Goal: Book appointment/travel/reservation

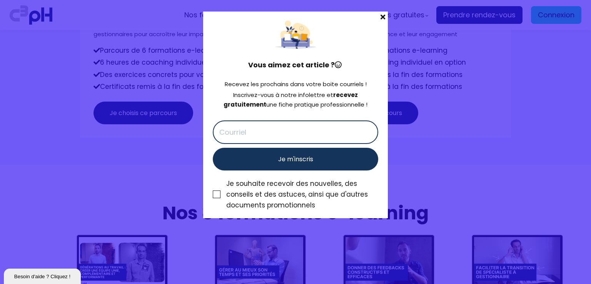
scroll to position [2698, 0]
click at [382, 14] on span at bounding box center [383, 17] width 10 height 11
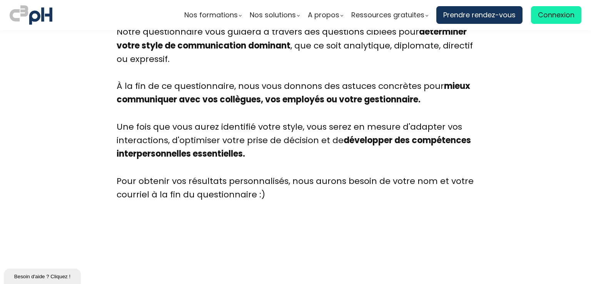
scroll to position [1933, 0]
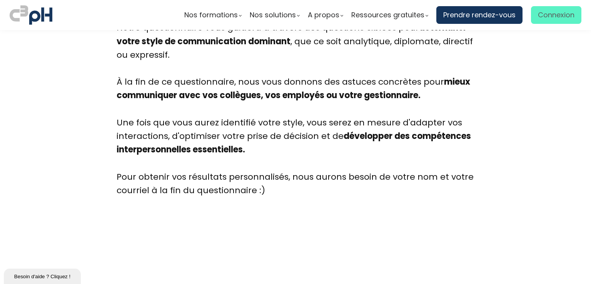
click at [549, 18] on span "Connexion" at bounding box center [556, 15] width 37 height 12
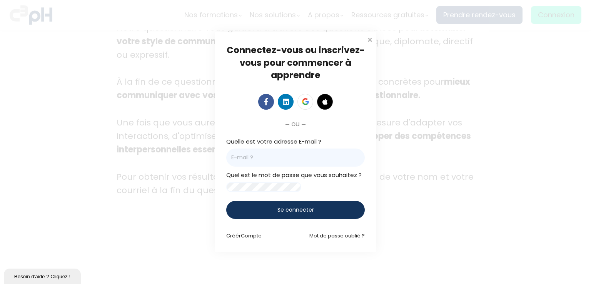
click at [517, 149] on div "Connectez-vous ou inscrivez-vous pour commencer à apprendre Connectez-vous pour…" at bounding box center [295, 142] width 591 height 284
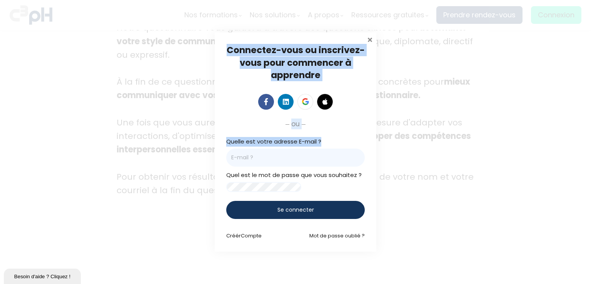
drag, startPoint x: 517, startPoint y: 149, endPoint x: 368, endPoint y: 34, distance: 187.9
click at [368, 34] on div "Connectez-vous ou inscrivez-vous pour commencer à apprendre Connectez-vous pour…" at bounding box center [295, 142] width 591 height 284
click at [368, 35] on span at bounding box center [370, 39] width 8 height 8
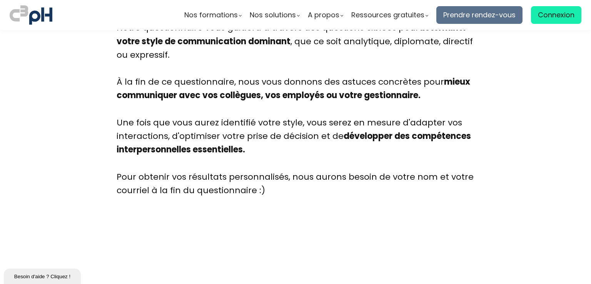
click at [468, 20] on span "Prendre rendez-vous" at bounding box center [479, 15] width 72 height 12
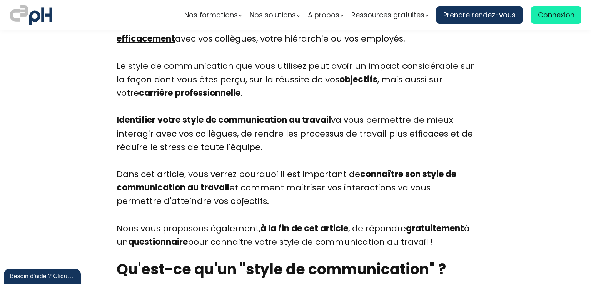
scroll to position [416, 0]
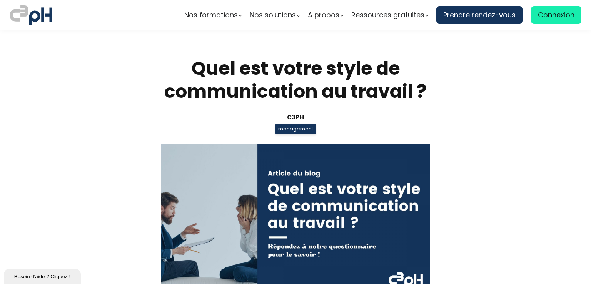
scroll to position [266, 0]
